Goal: Task Accomplishment & Management: Use online tool/utility

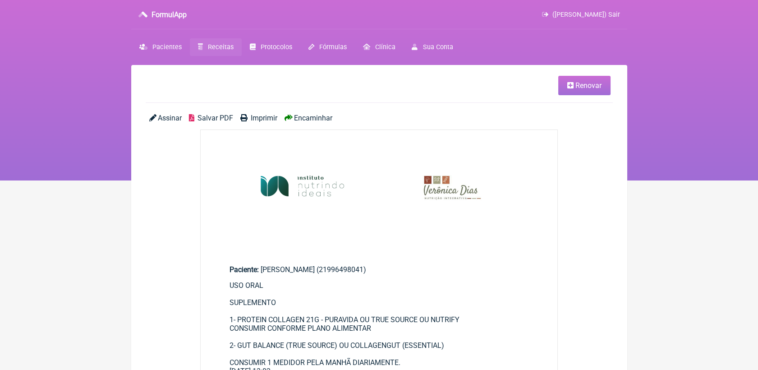
click at [221, 44] on span "Receitas" at bounding box center [221, 47] width 26 height 8
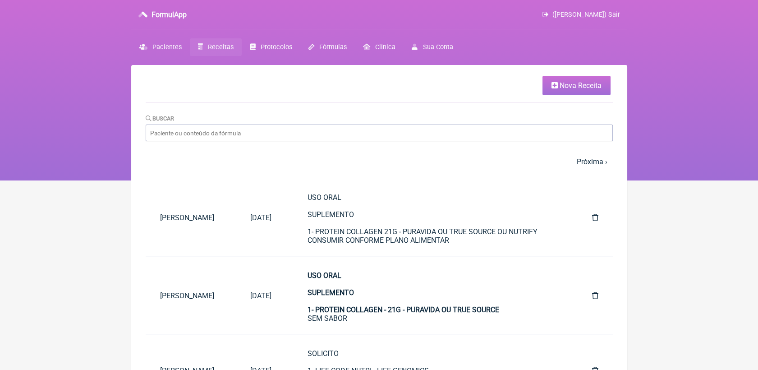
click at [221, 46] on span "Receitas" at bounding box center [221, 47] width 26 height 8
click at [427, 133] on input "Buscar" at bounding box center [379, 133] width 467 height 17
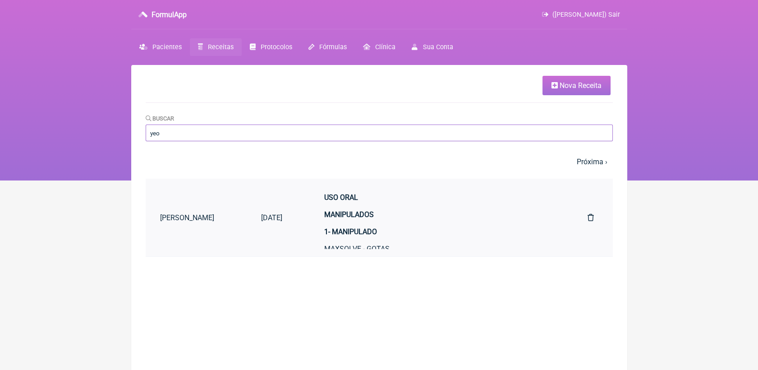
type input "yeo"
click at [363, 218] on strong "USO ORAL MANIPULADOS" at bounding box center [349, 206] width 50 height 26
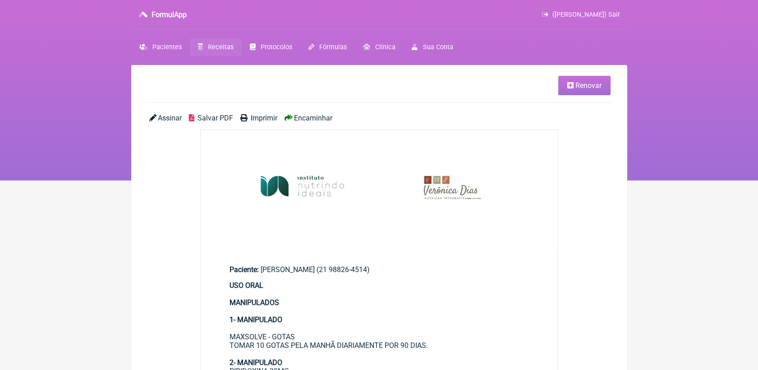
click at [582, 81] on link "Renovar" at bounding box center [584, 85] width 52 height 19
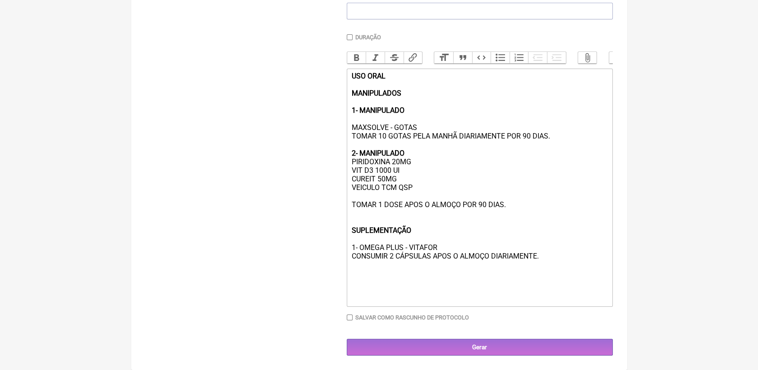
scroll to position [249, 0]
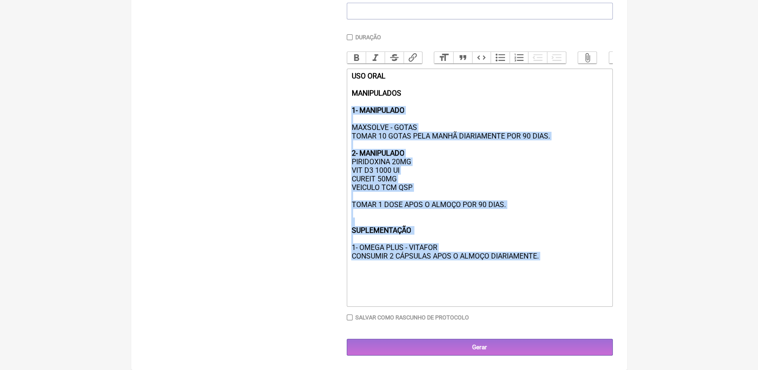
drag, startPoint x: 350, startPoint y: 105, endPoint x: 554, endPoint y: 261, distance: 257.5
click at [554, 261] on trix-editor "USO ORAL MANIPULADOS 1- MANIPULADO MAXSOLVE - GOTAS TOMAR 10 GOTAS PELA MANHÃ D…" at bounding box center [480, 188] width 266 height 238
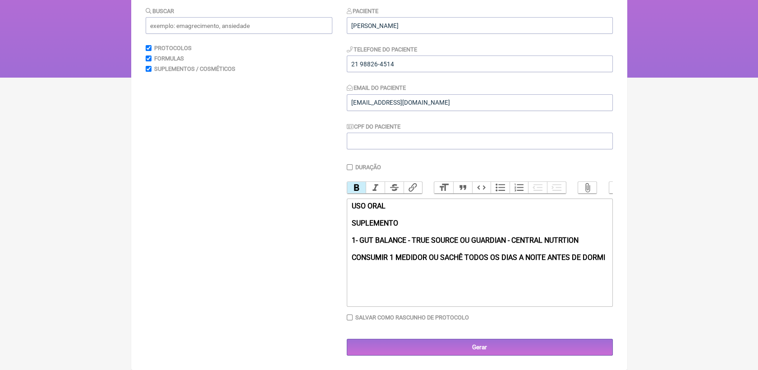
scroll to position [117, 0]
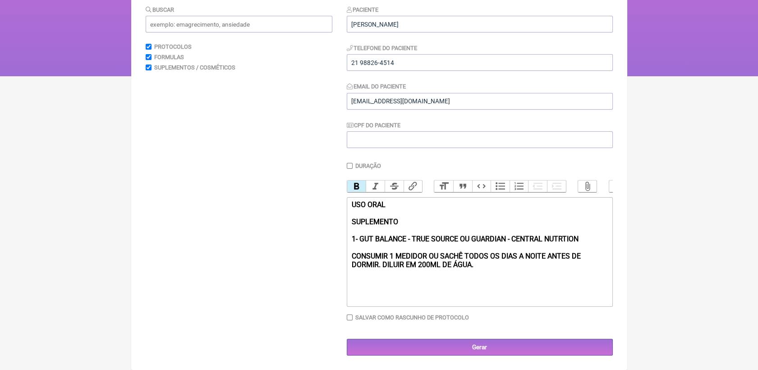
drag, startPoint x: 347, startPoint y: 252, endPoint x: 499, endPoint y: 266, distance: 152.2
click at [499, 266] on trix-editor "USO ORAL SUPLEMENTO 1- GUT BALANCE - TRUE SOURCE OU GUARDIAN - CENTRAL NUTRTION…" at bounding box center [480, 252] width 266 height 110
click at [360, 180] on button "Bold" at bounding box center [356, 186] width 19 height 12
click at [489, 266] on div "USO ORAL SUPLEMENTO 1- GUT BALANCE - TRUE SOURCE OU GUARDIAN - CENTRAL NUTRTION…" at bounding box center [479, 251] width 256 height 103
type trix-editor "<div><strong>USO ORAL<br><br>SUPLEMENTO<br><br>1- GUT BALANCE - TRUE SOURCE OU …"
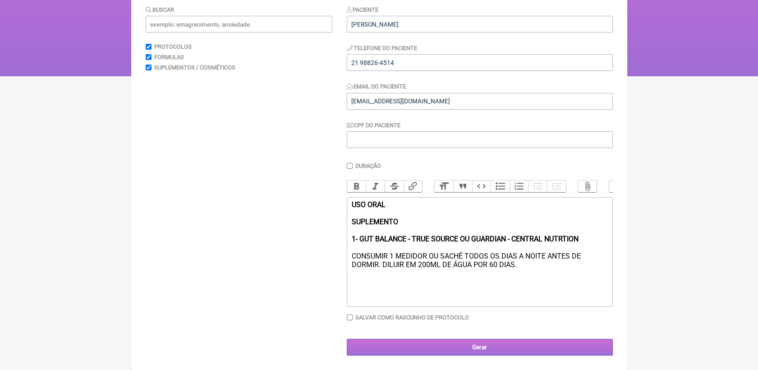
click at [502, 347] on input "Gerar" at bounding box center [480, 347] width 266 height 17
